Goal: Information Seeking & Learning: Check status

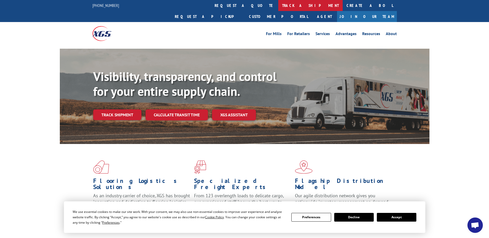
click at [278, 4] on link "track a shipment" at bounding box center [310, 5] width 64 height 11
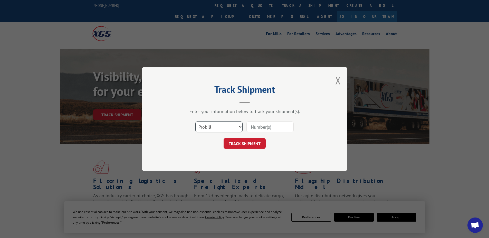
click at [208, 128] on select "Select category... Probill BOL PO" at bounding box center [218, 127] width 47 height 11
click at [195, 122] on select "Select category... Probill BOL PO" at bounding box center [218, 127] width 47 height 11
click at [218, 128] on select "Select category... Probill BOL PO" at bounding box center [218, 127] width 47 height 11
select select "po"
click at [195, 122] on select "Select category... Probill BOL PO" at bounding box center [218, 127] width 47 height 11
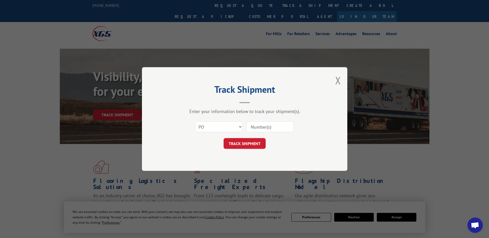
paste input "01513644"
type input "01513644"
click at [246, 146] on button "TRACK SHIPMENT" at bounding box center [245, 143] width 42 height 11
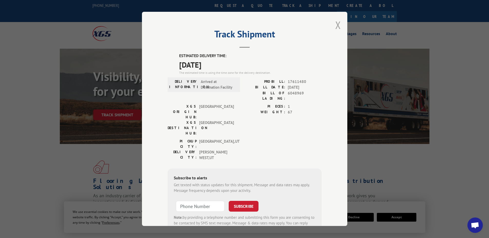
click at [336, 24] on button "Close modal" at bounding box center [338, 25] width 6 height 14
